Goal: Information Seeking & Learning: Learn about a topic

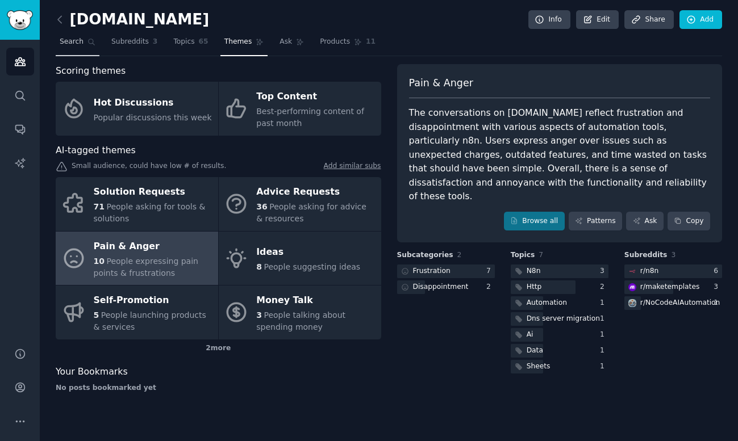
click at [80, 39] on span "Search" at bounding box center [72, 42] width 24 height 10
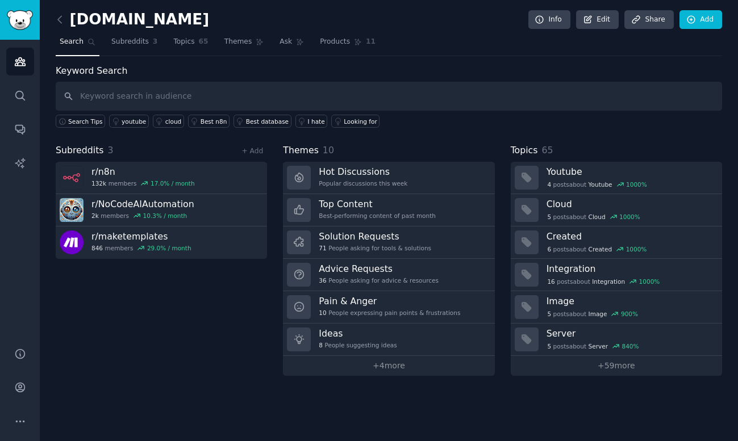
click at [194, 90] on input "text" at bounding box center [389, 96] width 666 height 29
type input "ㅑ"
type input "infographic"
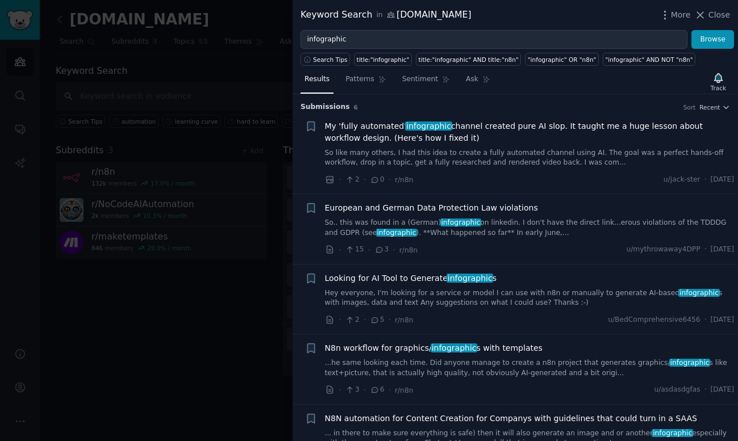
click at [508, 132] on span "My 'fully automated' infographic channel created pure AI slop. It taught me a h…" at bounding box center [530, 132] width 410 height 24
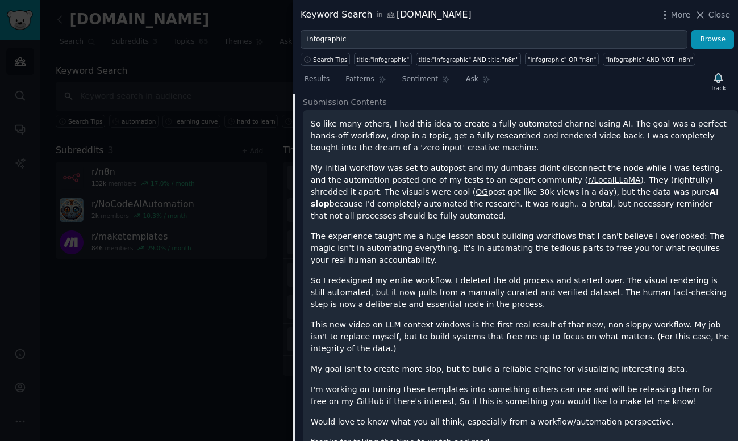
scroll to position [91, 0]
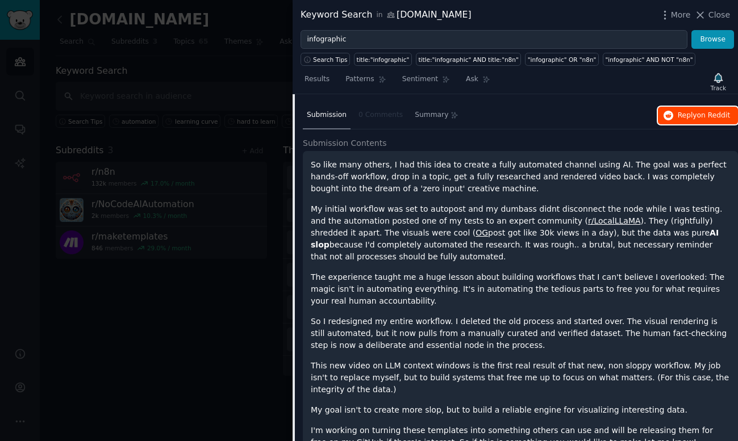
click at [697, 112] on span "on Reddit" at bounding box center [713, 115] width 33 height 8
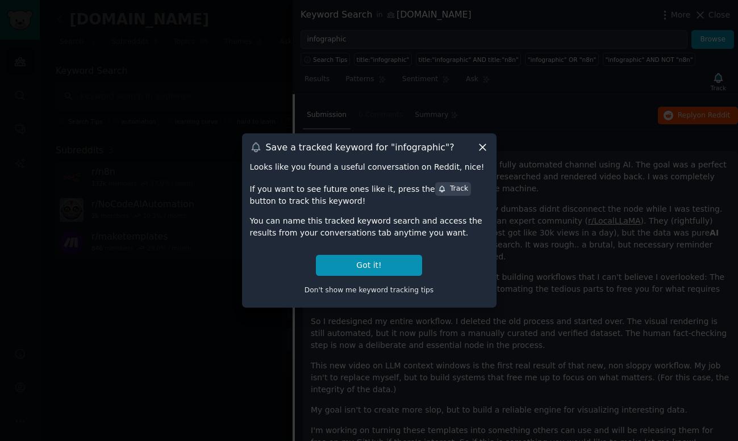
click at [484, 146] on icon at bounding box center [483, 147] width 12 height 12
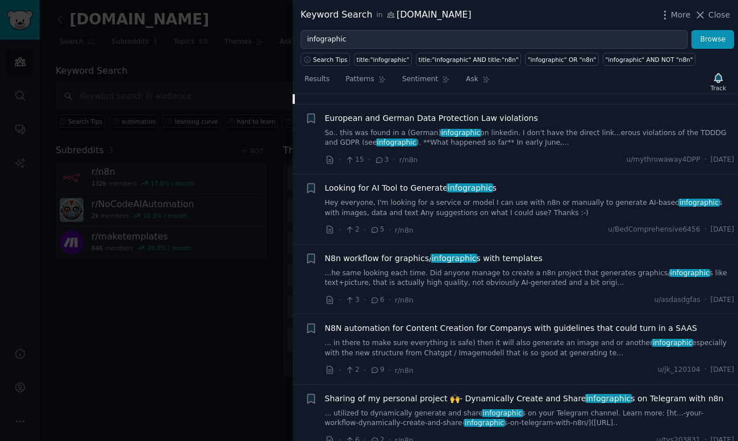
scroll to position [759, 0]
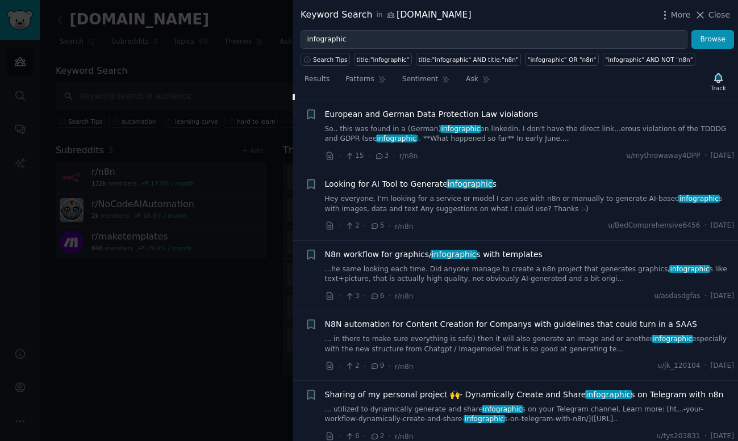
click at [562, 207] on link "Hey everyone, I'm looking for a service or model I can use with n8n or manually…" at bounding box center [530, 204] width 410 height 20
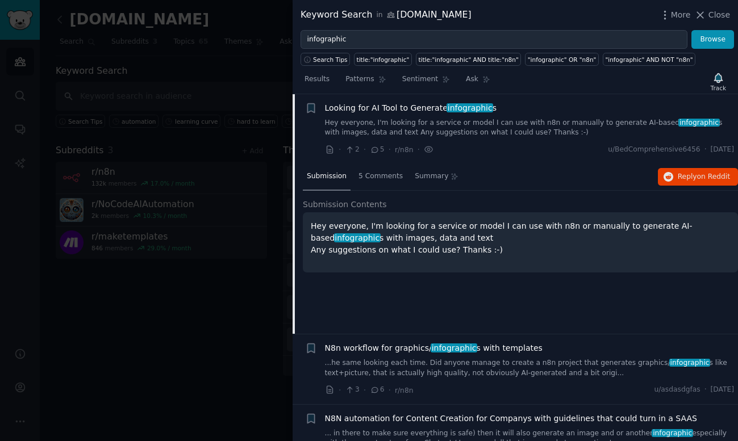
scroll to position [170, 0]
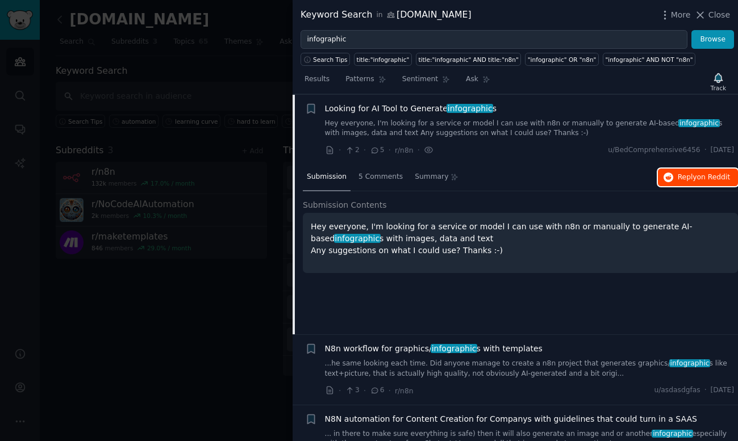
click at [679, 177] on span "Reply on Reddit" at bounding box center [704, 178] width 52 height 10
